Goal: Information Seeking & Learning: Learn about a topic

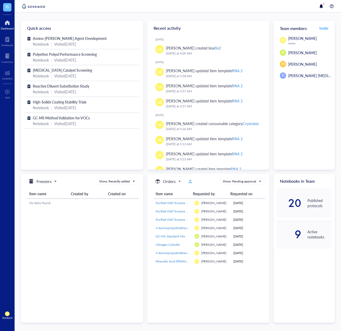
click at [89, 263] on div "Freezers Show: Recently added Item name Created by Created on No items found" at bounding box center [82, 248] width 122 height 149
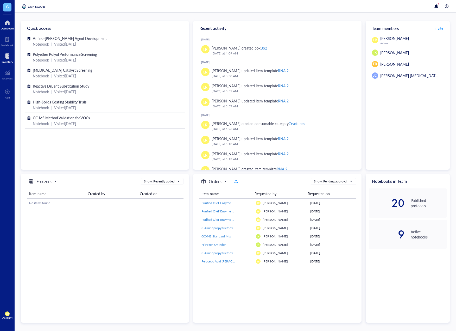
click at [9, 54] on div at bounding box center [7, 56] width 11 height 8
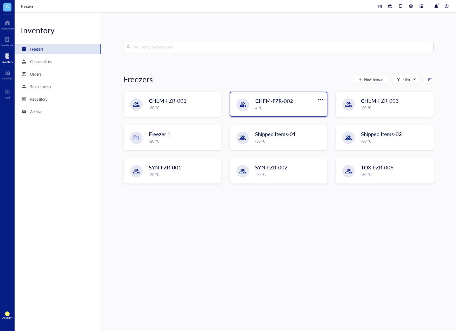
click at [271, 104] on span "CHEM-FZR-002" at bounding box center [274, 100] width 38 height 7
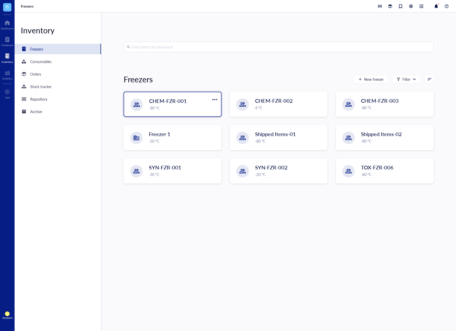
click at [206, 100] on div "CHEM-FZR-001" at bounding box center [178, 100] width 59 height 7
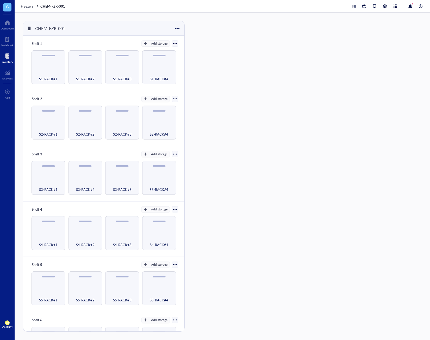
click at [8, 59] on div at bounding box center [7, 56] width 11 height 8
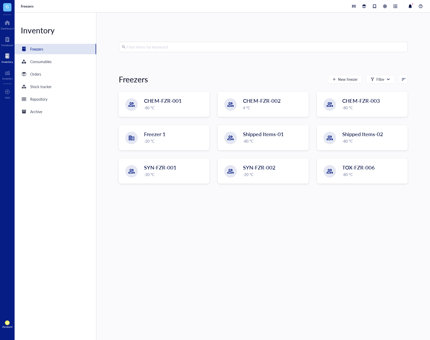
click at [140, 51] on input "search" at bounding box center [266, 47] width 278 height 10
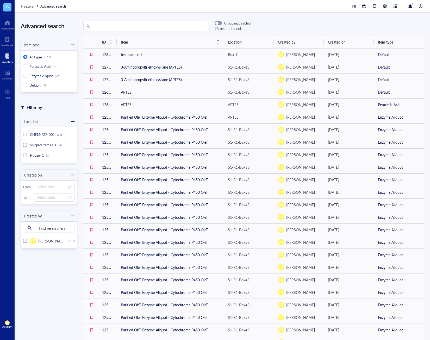
click at [169, 27] on input "search" at bounding box center [148, 26] width 114 height 10
type input "APTES"
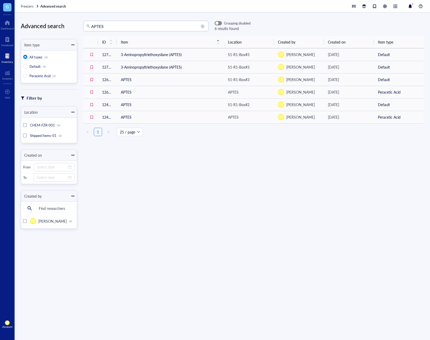
click at [218, 21] on button "button" at bounding box center [218, 23] width 7 height 4
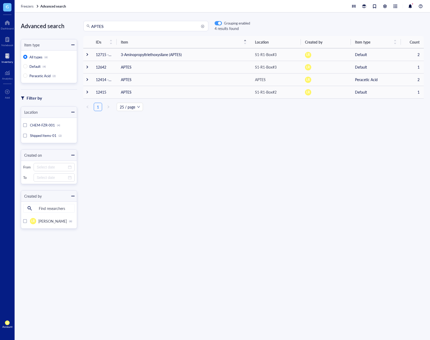
click at [218, 21] on button "button" at bounding box center [218, 23] width 7 height 4
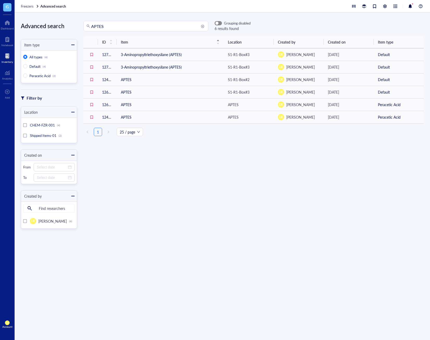
click at [218, 21] on button "button" at bounding box center [218, 23] width 7 height 4
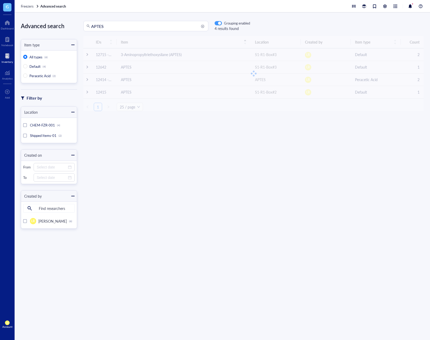
click at [218, 21] on button "button" at bounding box center [218, 23] width 7 height 4
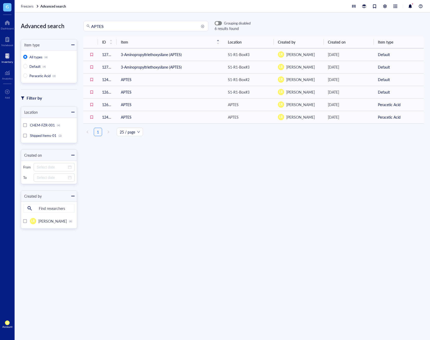
click at [218, 21] on button "button" at bounding box center [218, 23] width 7 height 4
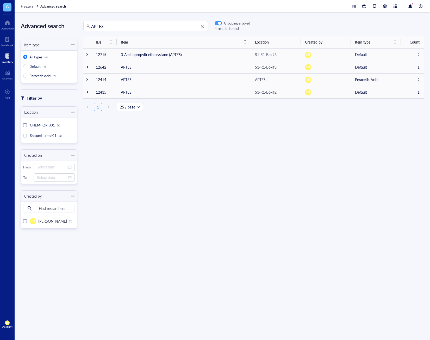
click at [218, 21] on button "button" at bounding box center [218, 23] width 7 height 4
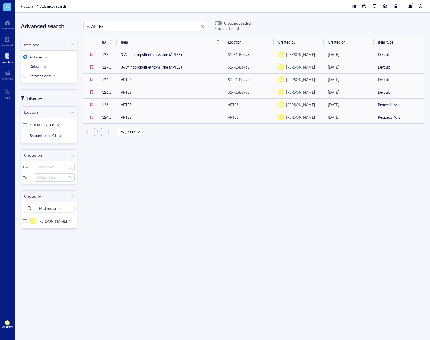
click at [218, 21] on button "button" at bounding box center [218, 23] width 7 height 4
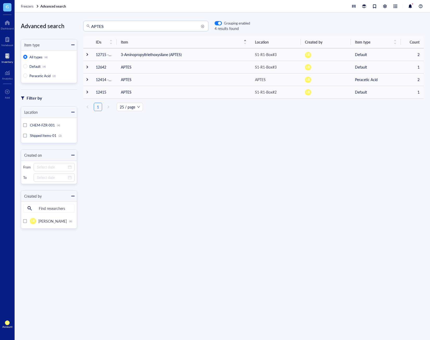
click at [164, 27] on input "APTES" at bounding box center [148, 26] width 114 height 10
click at [222, 25] on div "Grouping enabled" at bounding box center [232, 23] width 35 height 5
click at [220, 24] on div "button" at bounding box center [219, 23] width 3 height 3
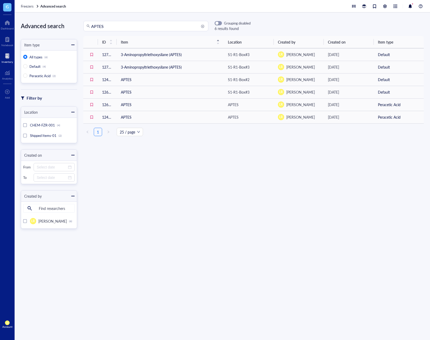
click at [6, 57] on div at bounding box center [7, 56] width 11 height 8
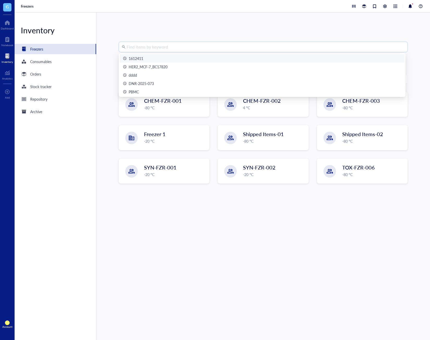
click at [200, 50] on input "search" at bounding box center [266, 47] width 278 height 10
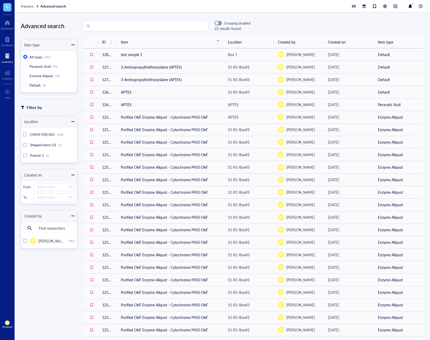
click at [121, 24] on input "search" at bounding box center [148, 26] width 114 height 10
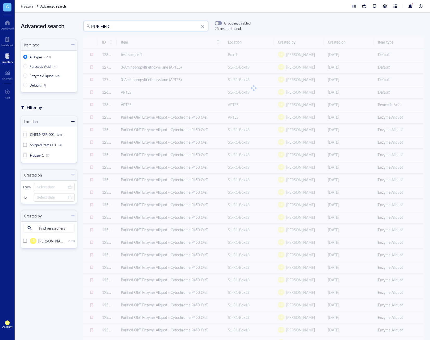
type input "PURIFIED"
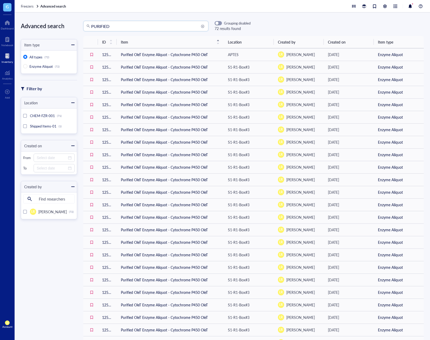
click at [121, 24] on input "PURIFIED" at bounding box center [148, 26] width 114 height 10
click at [219, 22] on span "button" at bounding box center [218, 23] width 7 height 4
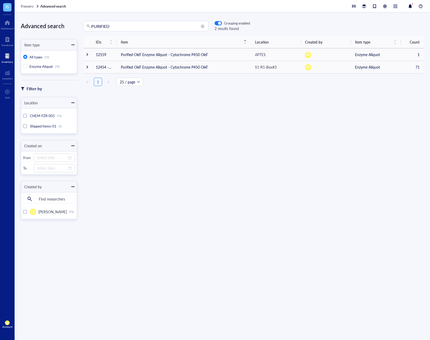
click at [220, 97] on div "IDs Item Location Created by Item type Count 12559 Purified OleT Enzyme Aliquot…" at bounding box center [253, 178] width 353 height 285
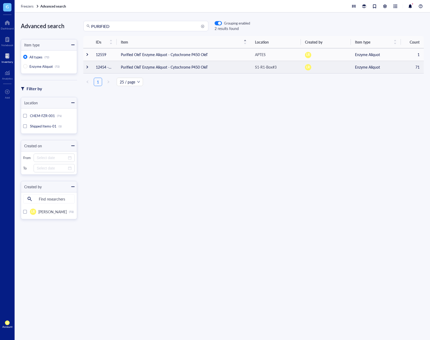
click at [87, 64] on td at bounding box center [87, 67] width 8 height 12
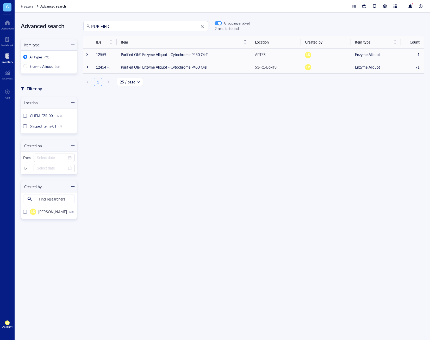
click at [218, 22] on div "button" at bounding box center [219, 23] width 3 height 3
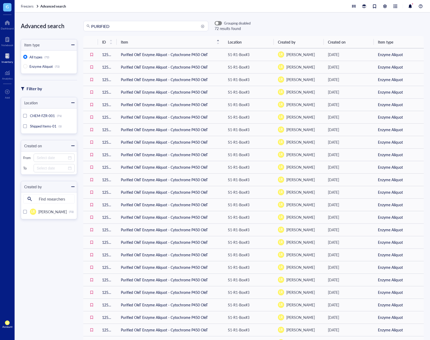
click at [218, 22] on div "button" at bounding box center [216, 23] width 3 height 3
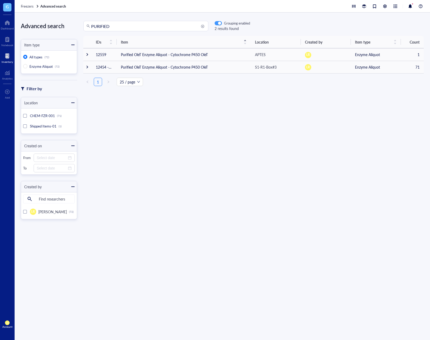
click at [218, 21] on button "button" at bounding box center [218, 23] width 7 height 4
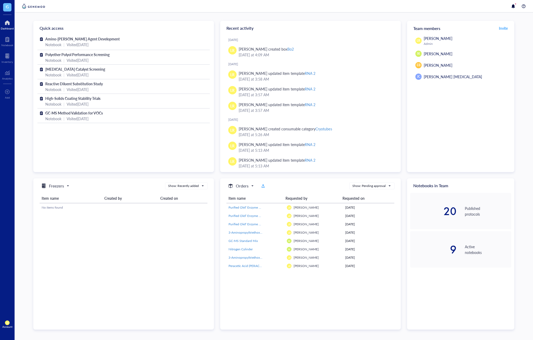
click at [232, 168] on div "LR [PERSON_NAME] Admin IK [PERSON_NAME] EB [PERSON_NAME] B [PERSON_NAME] [PERSO…" at bounding box center [460, 103] width 107 height 136
click at [8, 58] on div at bounding box center [7, 56] width 11 height 8
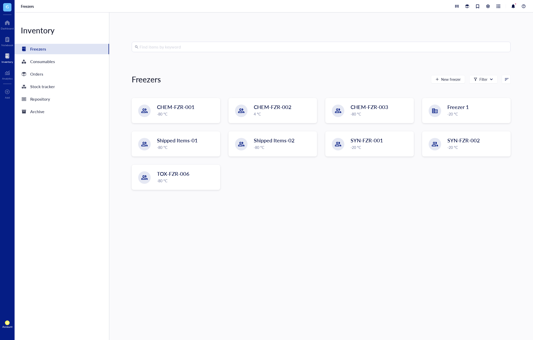
click at [232, 208] on div "Find items by keyword Freezers New freezer Filter CHEM-FZR-001 -80 °C CHEM-FZR-…" at bounding box center [321, 176] width 379 height 269
click at [67, 75] on div "Orders" at bounding box center [62, 74] width 95 height 10
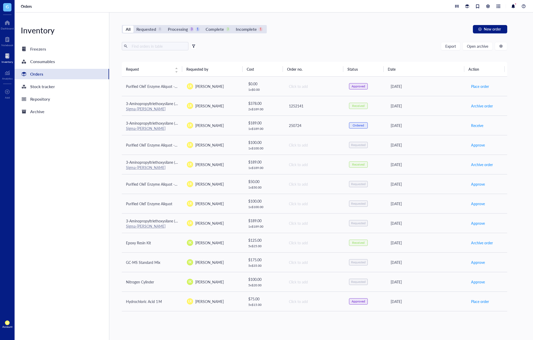
click at [232, 34] on div "All Requested 8 Processing 3 1 Complete 3 Incomplete 1 New order Export Open ar…" at bounding box center [314, 175] width 411 height 327
click at [232, 31] on button "New order" at bounding box center [490, 29] width 34 height 8
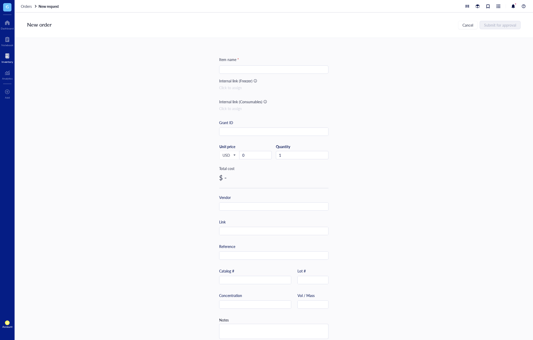
scroll to position [7, 0]
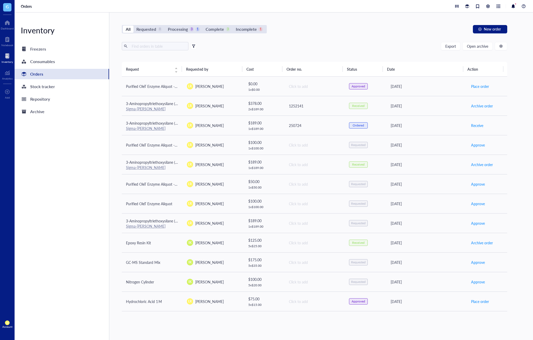
click at [232, 34] on div "All Requested 8 Processing 3 1 Complete 3 Incomplete 1 New order Export Open ar…" at bounding box center [314, 175] width 411 height 327
click at [232, 208] on div "All Requested 8 Processing 3 1 Complete 3 Incomplete 1 New order Export Open ar…" at bounding box center [314, 175] width 411 height 327
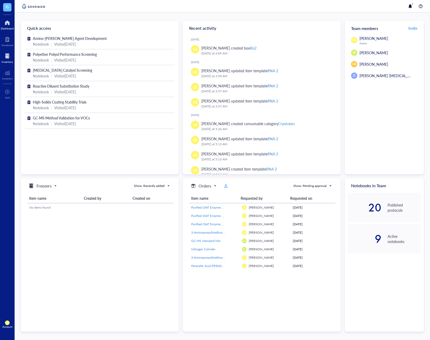
click at [3, 57] on div at bounding box center [7, 56] width 11 height 8
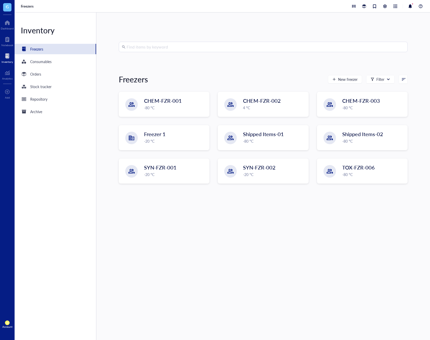
click at [165, 46] on input "search" at bounding box center [266, 47] width 278 height 10
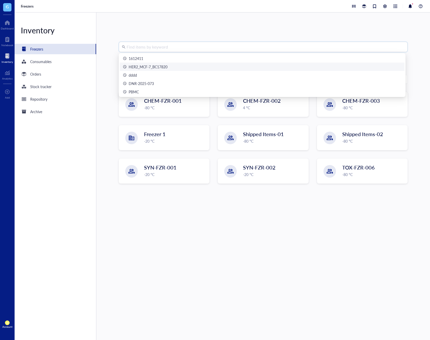
click at [146, 69] on div "HER2_MCF-7_BC17820" at bounding box center [148, 67] width 39 height 6
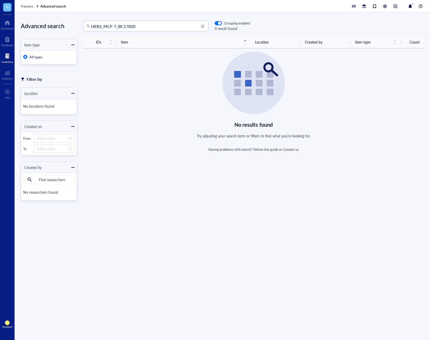
drag, startPoint x: 143, startPoint y: 23, endPoint x: 64, endPoint y: 20, distance: 78.7
click at [64, 20] on div "Advanced search Item type All types Filter by Location No locations found Creat…" at bounding box center [222, 175] width 415 height 327
click at [10, 54] on div at bounding box center [7, 56] width 11 height 8
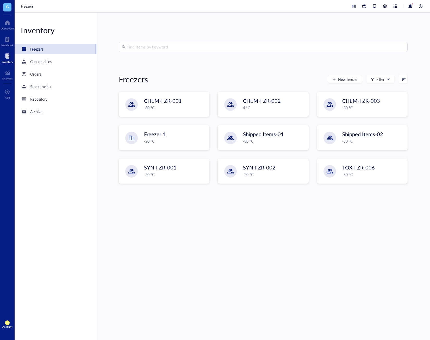
click at [135, 43] on input "search" at bounding box center [266, 47] width 278 height 10
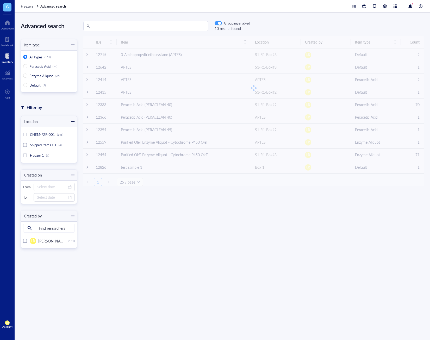
click at [221, 22] on button "button" at bounding box center [218, 23] width 7 height 4
click at [219, 22] on div "button" at bounding box center [219, 23] width 3 height 3
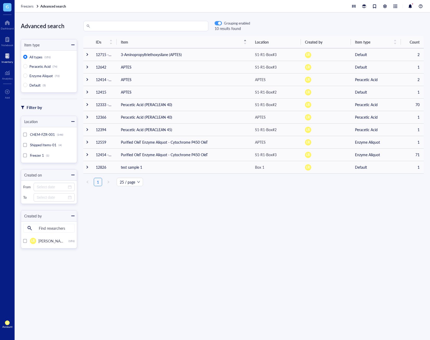
click at [220, 23] on div "button" at bounding box center [219, 23] width 3 height 3
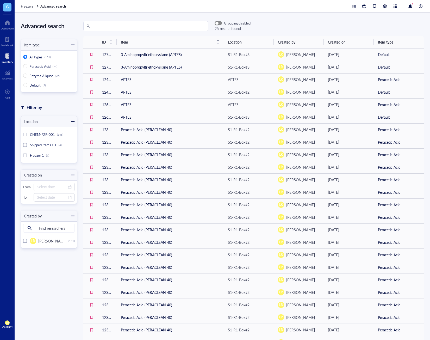
click at [220, 22] on span "button" at bounding box center [218, 23] width 7 height 4
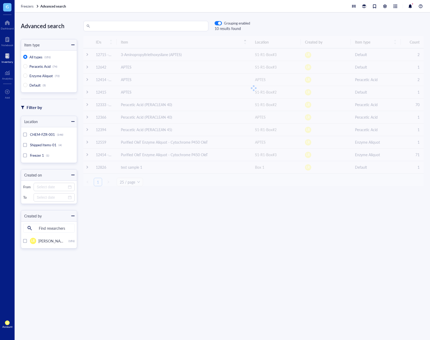
click at [7, 55] on div at bounding box center [7, 56] width 11 height 8
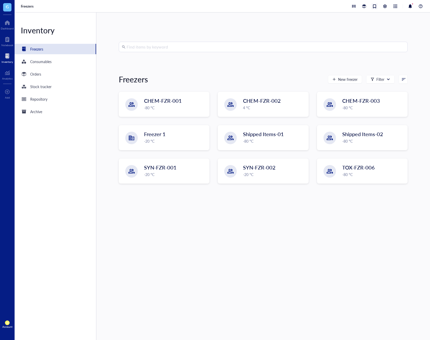
click at [373, 9] on div at bounding box center [375, 6] width 6 height 6
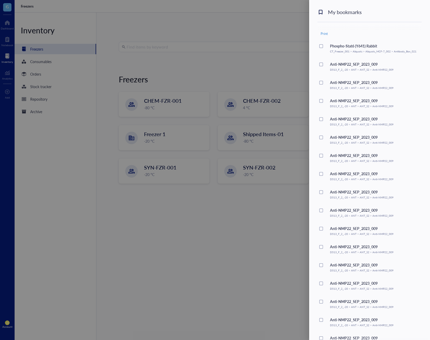
click at [302, 41] on div at bounding box center [215, 170] width 430 height 340
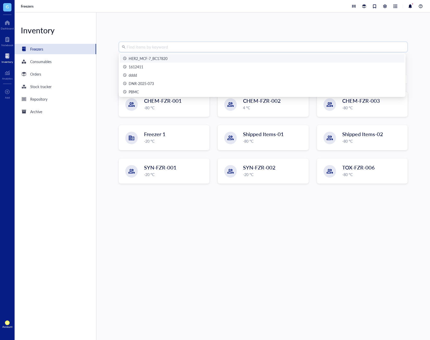
click at [303, 46] on input "search" at bounding box center [266, 47] width 278 height 10
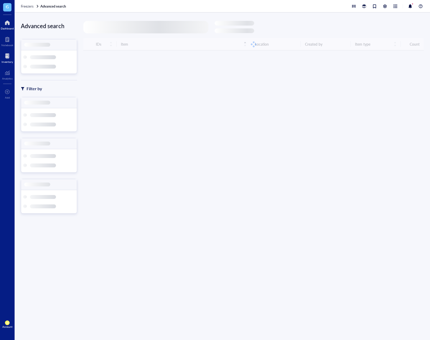
click at [9, 29] on div "Dashboard" at bounding box center [7, 28] width 13 height 3
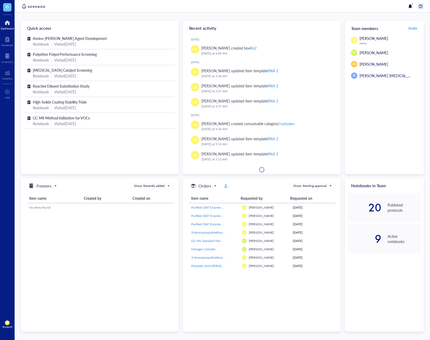
click at [423, 7] on div at bounding box center [420, 6] width 6 height 6
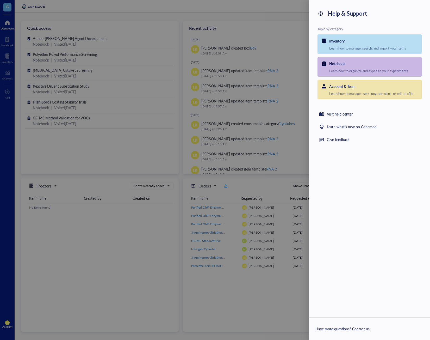
click at [272, 112] on div at bounding box center [215, 170] width 430 height 340
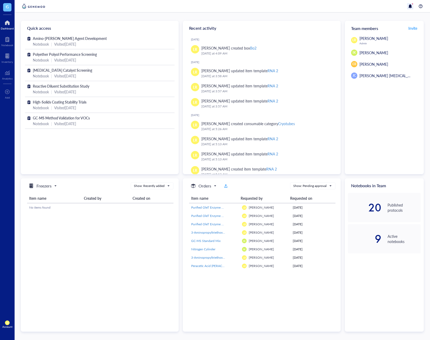
click at [410, 7] on div at bounding box center [410, 6] width 6 height 6
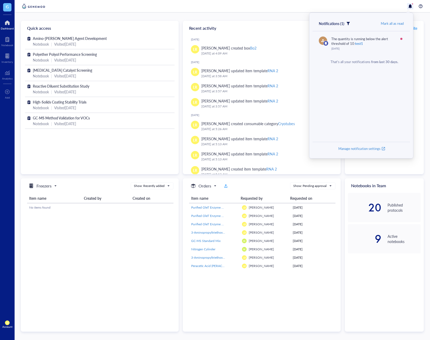
click at [410, 7] on div at bounding box center [410, 6] width 6 height 6
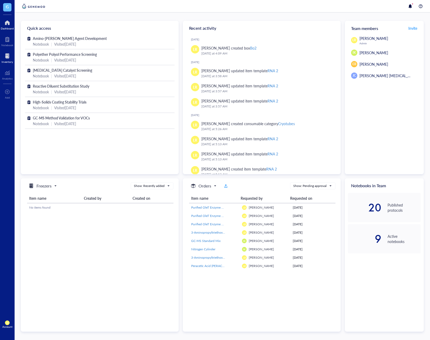
click at [5, 62] on div "Inventory" at bounding box center [7, 61] width 11 height 3
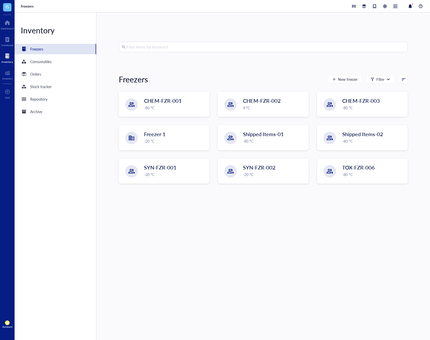
click at [397, 9] on div at bounding box center [395, 6] width 6 height 6
click at [336, 28] on div "Find items by keyword Freezers New freezer Filter CHEM-FZR-001 -80 °C CHEM-FZR-…" at bounding box center [263, 175] width 334 height 327
click at [362, 3] on div at bounding box center [364, 6] width 6 height 6
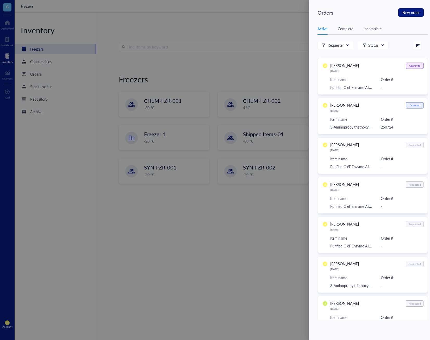
click at [275, 31] on div at bounding box center [215, 170] width 430 height 340
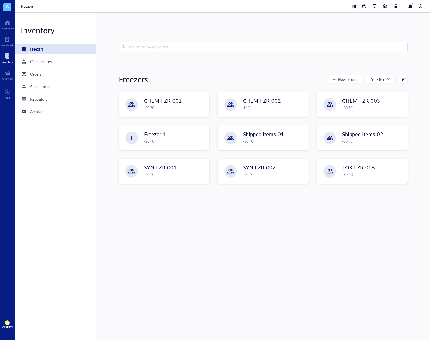
click at [354, 8] on div at bounding box center [354, 6] width 6 height 6
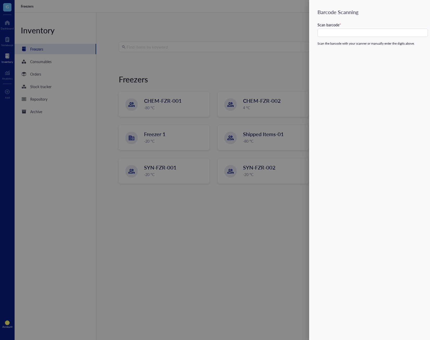
click at [280, 21] on div at bounding box center [215, 170] width 430 height 340
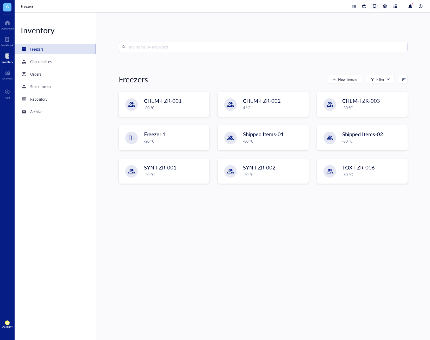
click at [373, 8] on div at bounding box center [375, 6] width 6 height 6
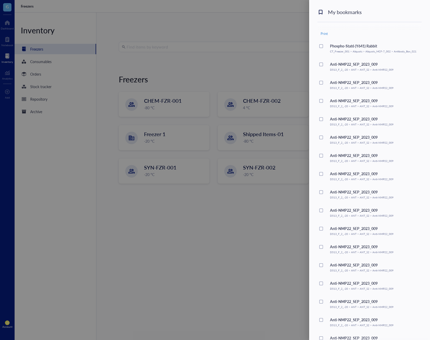
click at [270, 74] on div at bounding box center [215, 170] width 430 height 340
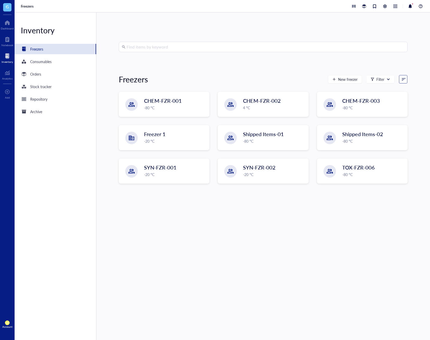
click at [399, 76] on input "search" at bounding box center [400, 79] width 3 height 8
click at [405, 65] on div "Find items by keyword Freezers New freezer Filter Recently created Freezer name…" at bounding box center [263, 175] width 334 height 327
click at [373, 10] on div "Freezers" at bounding box center [222, 6] width 415 height 12
click at [377, 9] on div at bounding box center [374, 6] width 6 height 6
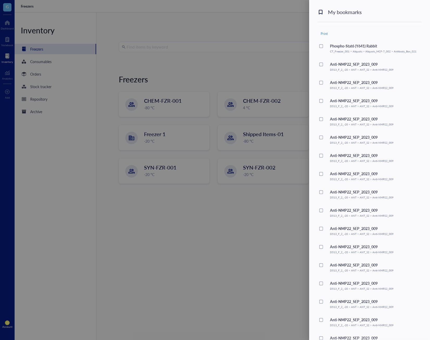
click at [322, 47] on div at bounding box center [321, 46] width 4 height 4
click at [322, 47] on icon at bounding box center [321, 46] width 2 height 2
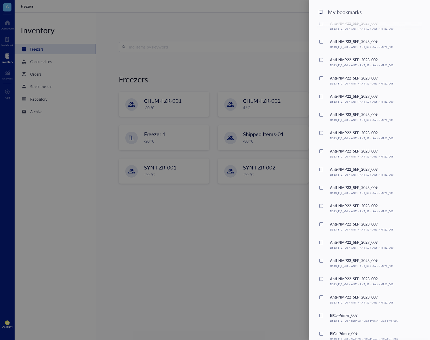
scroll to position [150, 0]
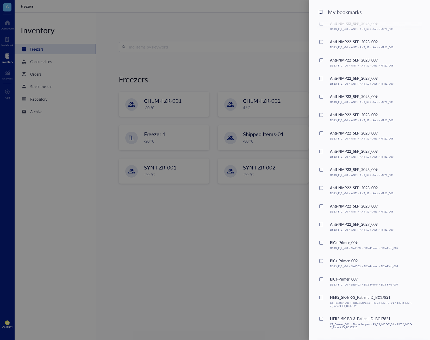
click at [227, 280] on div at bounding box center [215, 170] width 430 height 340
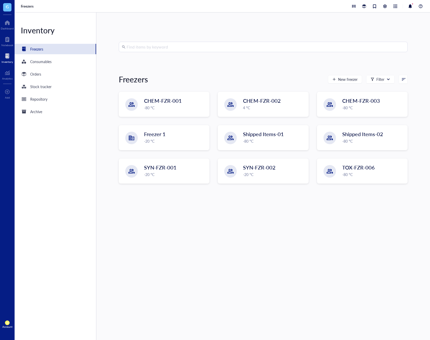
click at [151, 52] on input "search" at bounding box center [266, 47] width 278 height 10
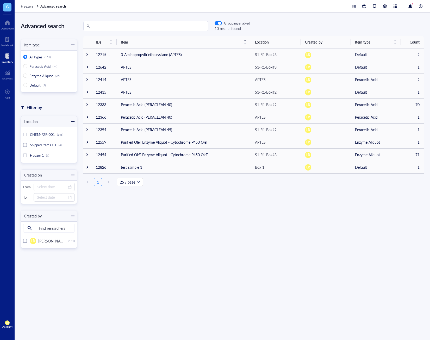
click at [205, 230] on div "IDs Item Location Created by Item type Count 12715 - 12716 3-Aminopropyltrietho…" at bounding box center [253, 178] width 353 height 285
drag, startPoint x: 116, startPoint y: 41, endPoint x: 233, endPoint y: 258, distance: 246.2
click at [233, 258] on div "IDs Item Location Created by Item type Count 12715 - 12716 3-Aminopropyltrietho…" at bounding box center [253, 178] width 353 height 285
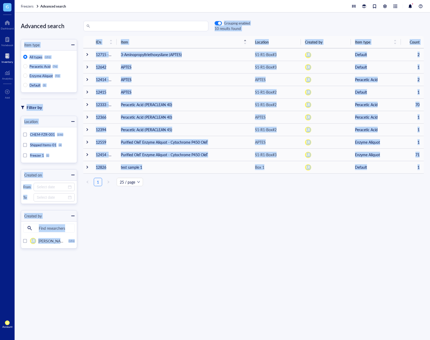
drag, startPoint x: 342, startPoint y: 246, endPoint x: 71, endPoint y: 17, distance: 354.8
click at [71, 17] on div "Advanced search Item type All types (151) Peracetic Acid (74) Enzyme Aliquot (7…" at bounding box center [222, 175] width 415 height 327
drag, startPoint x: 20, startPoint y: 17, endPoint x: 273, endPoint y: 287, distance: 370.3
click at [273, 287] on div "Advanced search Item type All types (151) Peracetic Acid (74) Enzyme Aliquot (7…" at bounding box center [222, 175] width 415 height 327
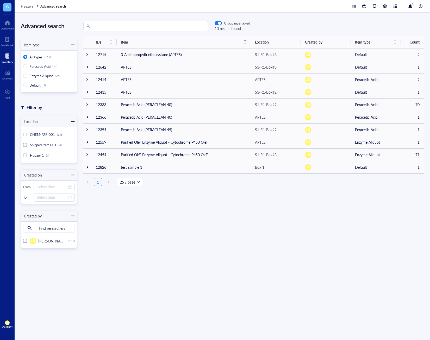
click at [273, 287] on div "IDs Item Location Created by Item type Count 12715 - 12716 3-Aminopropyltrietho…" at bounding box center [253, 178] width 353 height 285
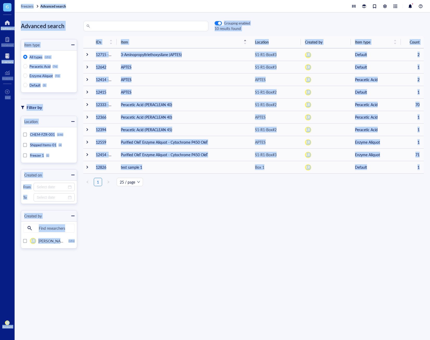
drag, startPoint x: 334, startPoint y: 286, endPoint x: 6, endPoint y: 18, distance: 422.9
click at [6, 18] on div "G Dashboard Notebook Inventory Analytics To pick up a draggable item, press the…" at bounding box center [215, 170] width 430 height 340
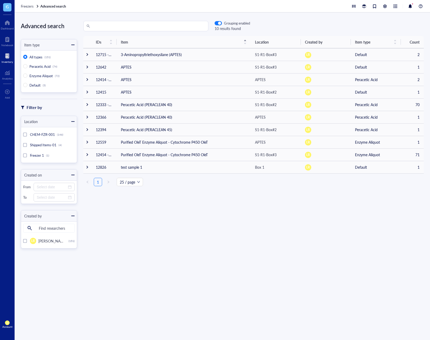
click at [211, 233] on div "IDs Item Location Created by Item type Count 12715 - 12716 3-Aminopropyltrietho…" at bounding box center [253, 178] width 353 height 285
drag, startPoint x: 322, startPoint y: 212, endPoint x: 261, endPoint y: 199, distance: 62.2
click at [322, 212] on div "IDs Item Location Created by Item type Count 12715 - 12716 3-Aminopropyltrietho…" at bounding box center [253, 178] width 353 height 285
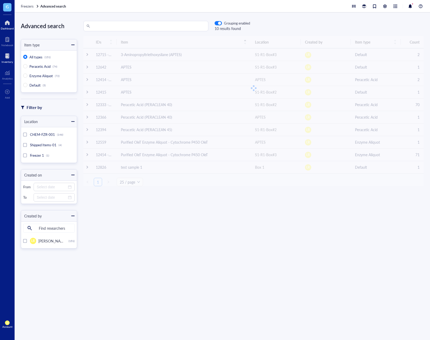
click at [7, 23] on div at bounding box center [7, 22] width 13 height 8
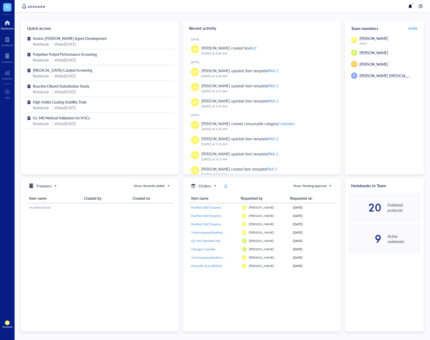
click at [97, 137] on div "Amino-Silane Coupling Agent Development Notebook | Visited 4 days ago Polyether…" at bounding box center [100, 104] width 158 height 138
click at [10, 58] on div at bounding box center [7, 56] width 11 height 8
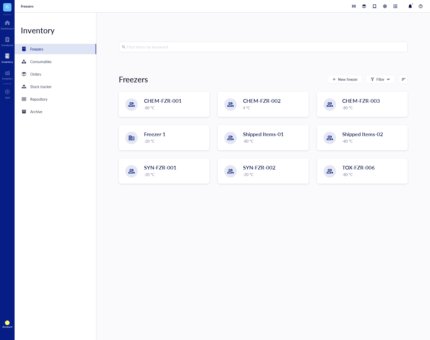
click at [154, 236] on div "Find items by keyword Freezers New freezer Filter CHEM-FZR-001 -80 °C CHEM-FZR-…" at bounding box center [263, 176] width 289 height 269
click at [9, 32] on div "G Dashboard Notebook Inventory Analytics To pick up a draggable item, press the…" at bounding box center [7, 170] width 15 height 340
click at [10, 27] on div "Dashboard" at bounding box center [7, 28] width 13 height 3
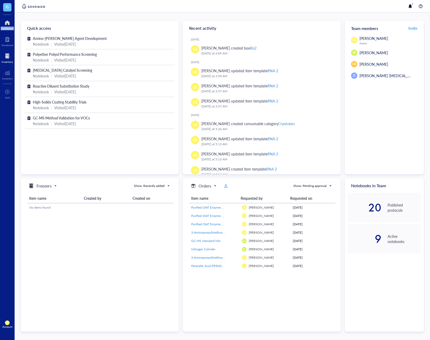
click at [12, 63] on div "Inventory" at bounding box center [7, 61] width 11 height 3
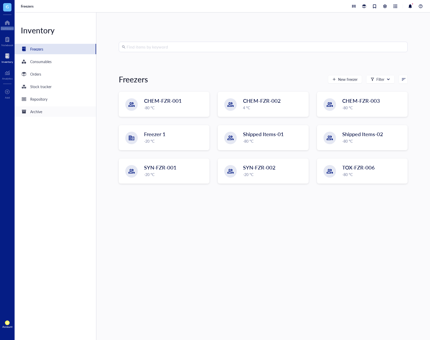
click at [47, 113] on div "Archive" at bounding box center [56, 111] width 82 height 10
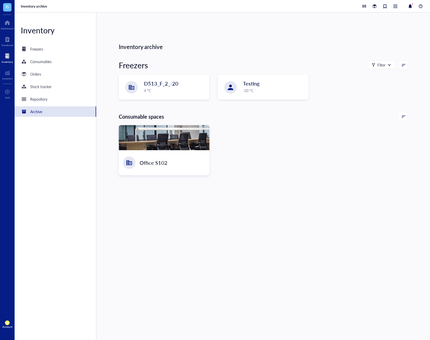
click at [266, 155] on div "Office S102" at bounding box center [263, 150] width 289 height 50
click at [51, 98] on div "Repository" at bounding box center [56, 99] width 82 height 10
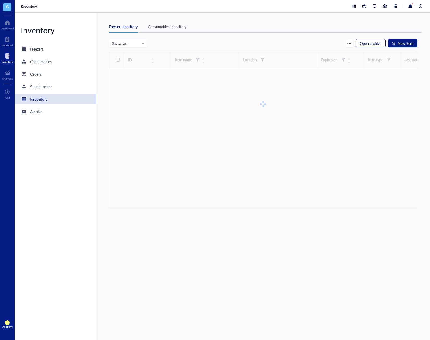
click at [368, 42] on span "Open archive" at bounding box center [370, 43] width 21 height 4
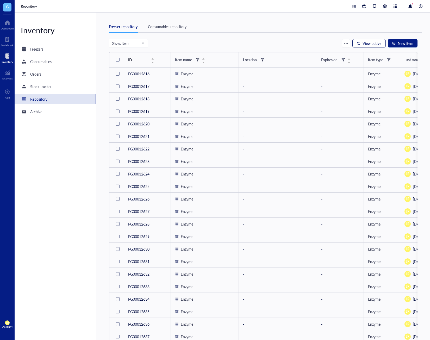
click at [364, 47] on button "View active" at bounding box center [368, 43] width 33 height 8
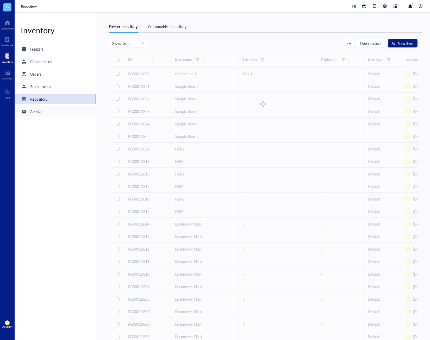
click at [70, 109] on div "Archive" at bounding box center [56, 111] width 82 height 10
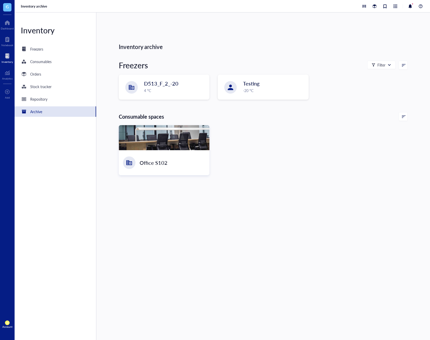
click at [191, 220] on div "Inventory archive Freezers Filter D513_F_2_-20 4 °C Testing -20 °C Consumable s…" at bounding box center [263, 175] width 334 height 327
click at [173, 88] on div "4 °C" at bounding box center [174, 91] width 61 height 6
click at [292, 228] on div "Inventory archive Freezers Filter D513_F_2_-20 4 °C Testing -20 °C Consumable s…" at bounding box center [263, 175] width 334 height 327
click at [38, 102] on div "Repository" at bounding box center [34, 99] width 27 height 6
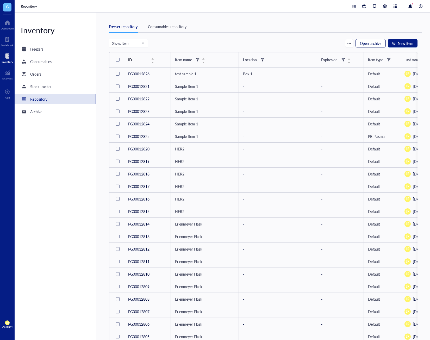
click at [371, 43] on span "Open archive" at bounding box center [370, 43] width 21 height 4
click at [375, 44] on span "View active" at bounding box center [371, 43] width 19 height 4
click at [375, 44] on span "Open archive" at bounding box center [370, 43] width 21 height 4
click at [364, 41] on span "View active" at bounding box center [371, 43] width 19 height 4
click at [366, 43] on span "Open archive" at bounding box center [370, 43] width 21 height 4
